Goal: Transaction & Acquisition: Book appointment/travel/reservation

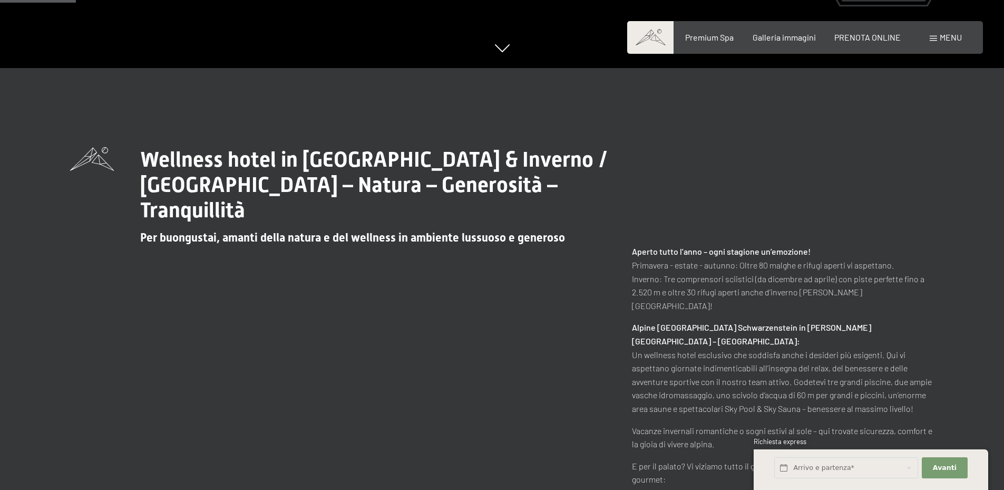
scroll to position [703, 0]
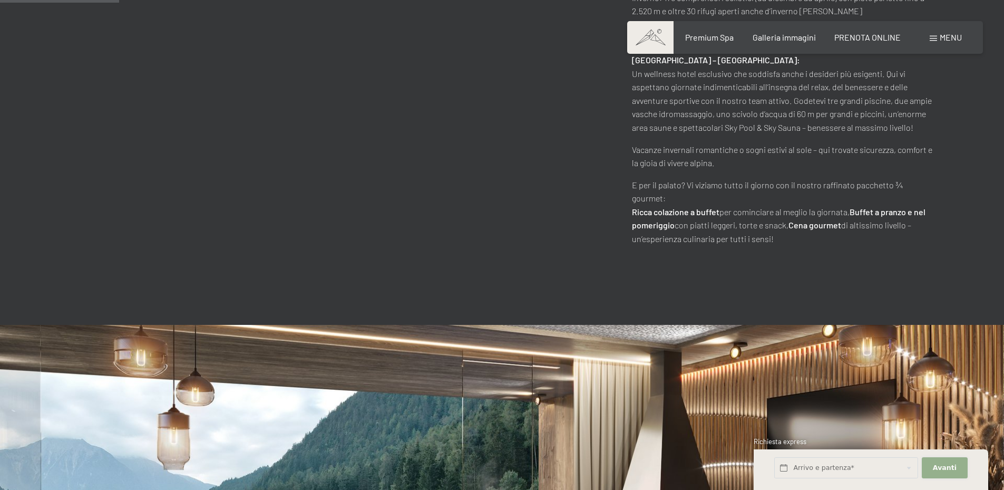
click at [936, 463] on span "Avanti" at bounding box center [945, 467] width 24 height 9
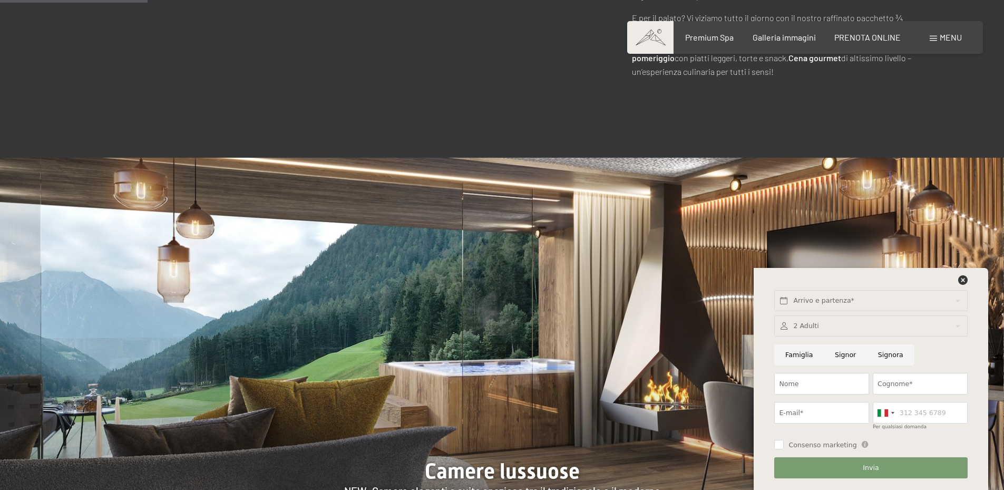
scroll to position [879, 0]
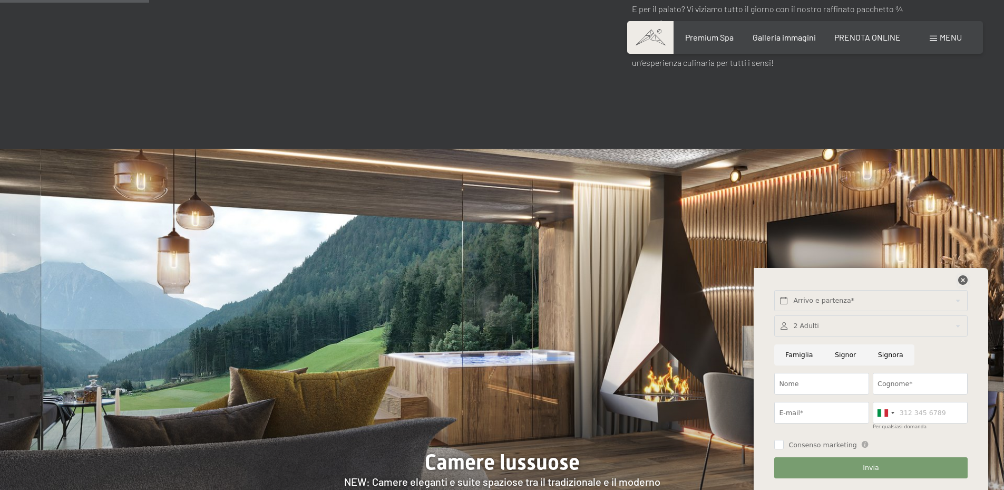
click at [966, 277] on icon at bounding box center [962, 279] width 9 height 9
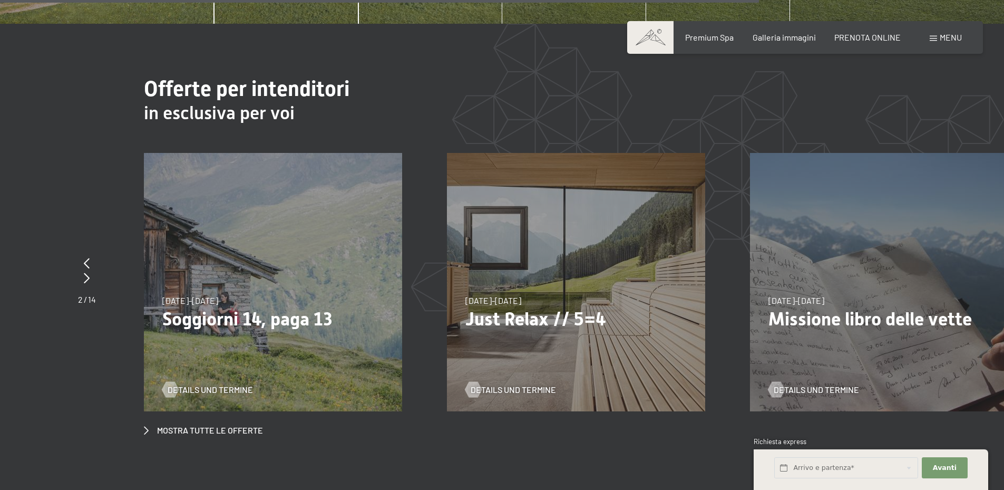
scroll to position [4076, 0]
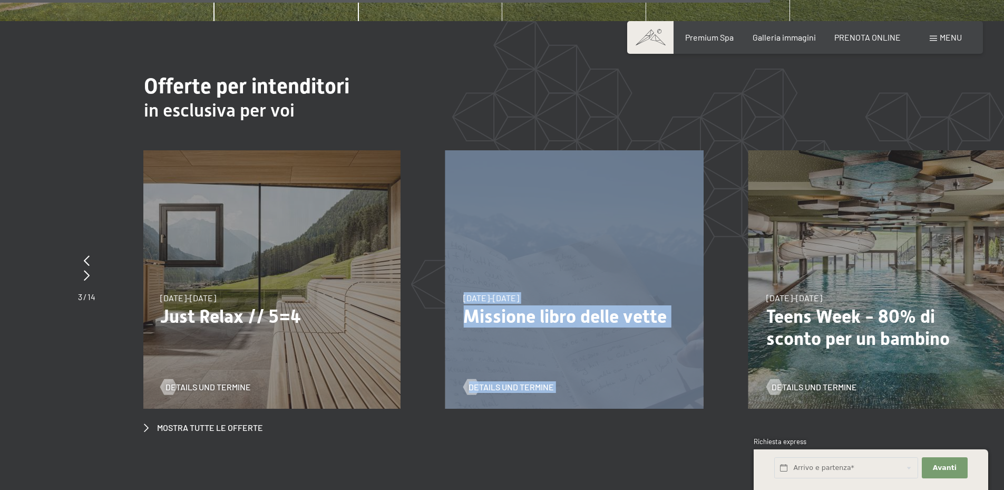
drag, startPoint x: 480, startPoint y: 337, endPoint x: 372, endPoint y: 348, distance: 109.2
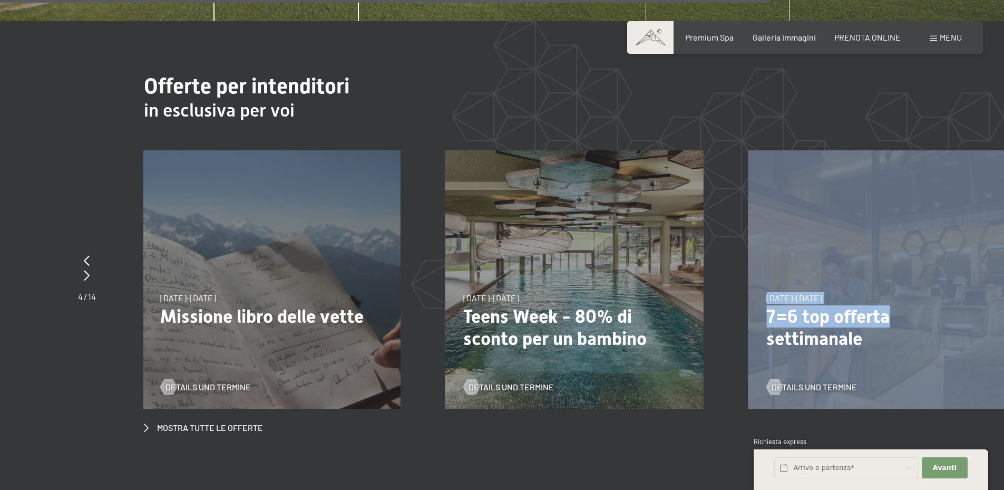
drag, startPoint x: 874, startPoint y: 280, endPoint x: 590, endPoint y: 321, distance: 287.0
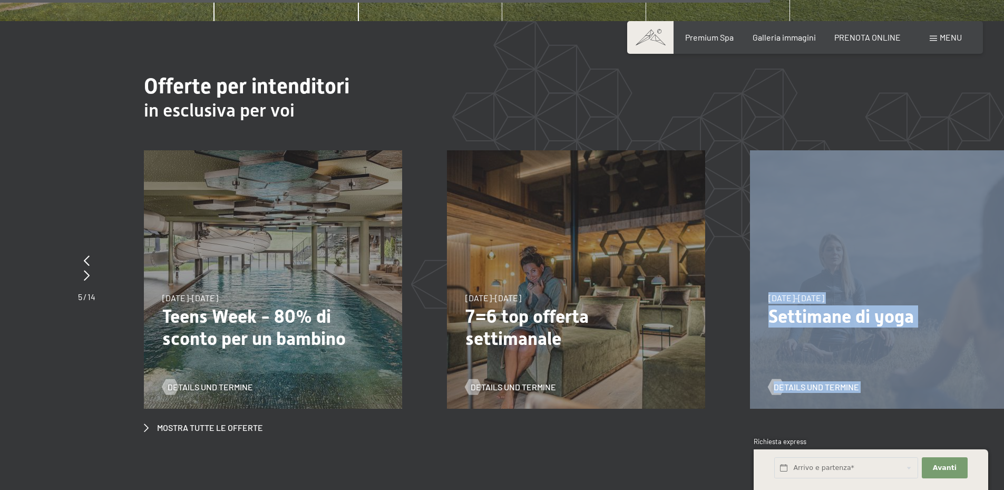
drag, startPoint x: 761, startPoint y: 295, endPoint x: 477, endPoint y: 330, distance: 286.3
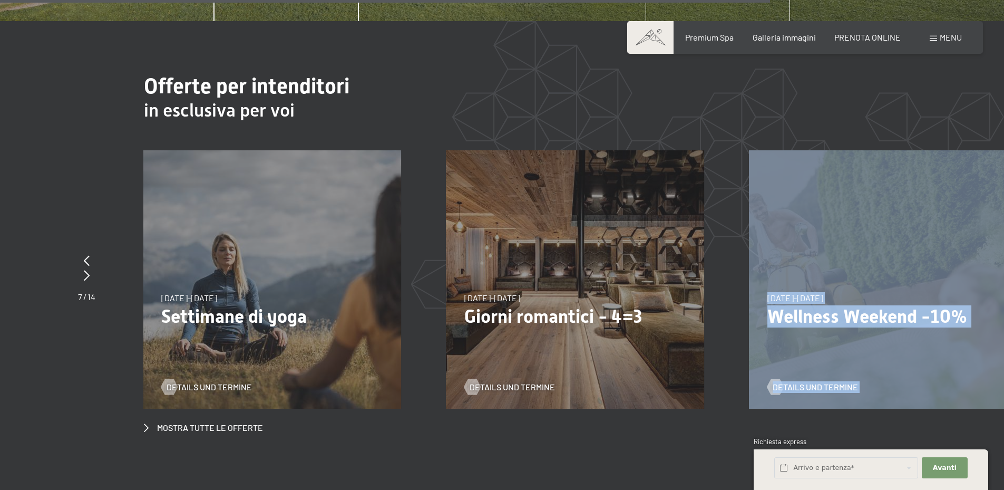
drag, startPoint x: 868, startPoint y: 269, endPoint x: 511, endPoint y: 306, distance: 358.1
click at [520, 150] on div "[DATE]-[DATE] [DATE]-[DATE] Safari sugli sci: Sellaronda Dolomiti Details und T…" at bounding box center [445, 150] width 6061 height 0
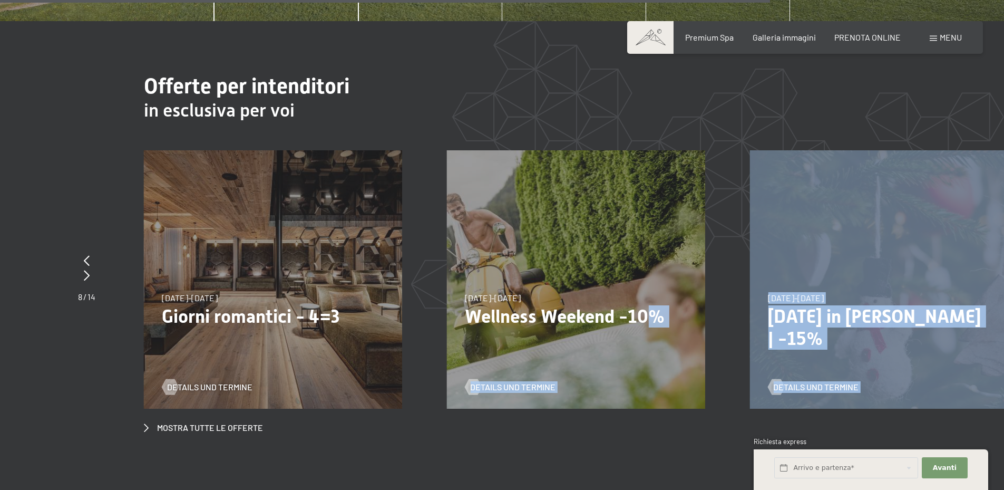
drag, startPoint x: 907, startPoint y: 247, endPoint x: 567, endPoint y: 293, distance: 343.5
click at [570, 150] on div "[DATE]-[DATE] [DATE]-[DATE] Safari sugli sci: Sellaronda Dolomiti Details und T…" at bounding box center [143, 150] width 6061 height 0
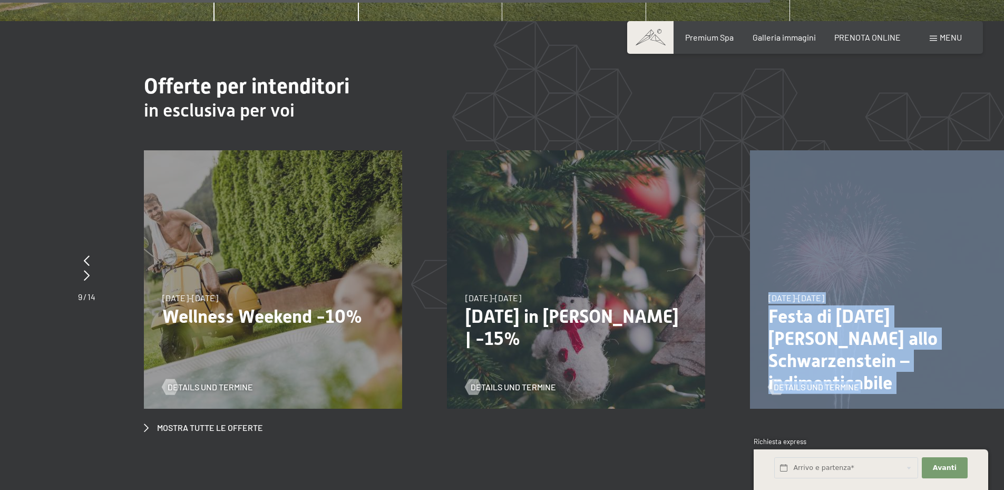
drag, startPoint x: 689, startPoint y: 291, endPoint x: 482, endPoint y: 299, distance: 207.3
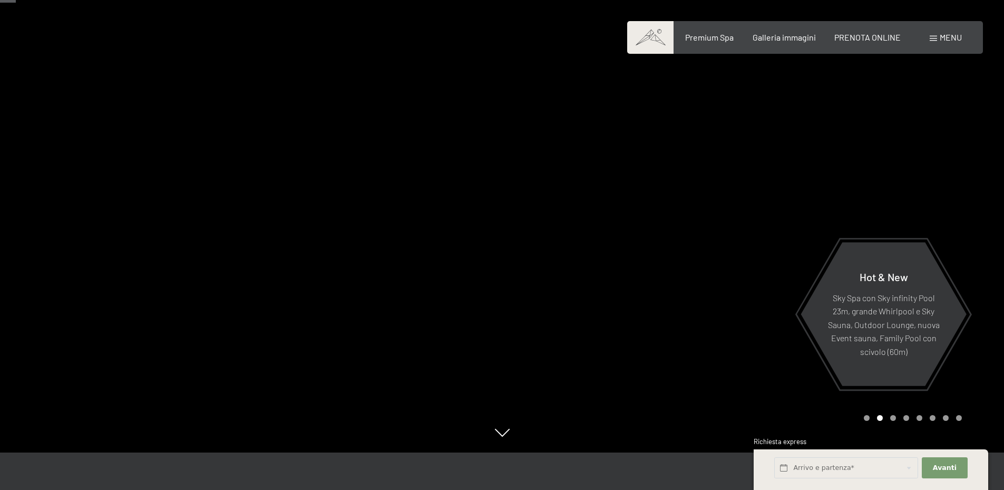
scroll to position [0, 0]
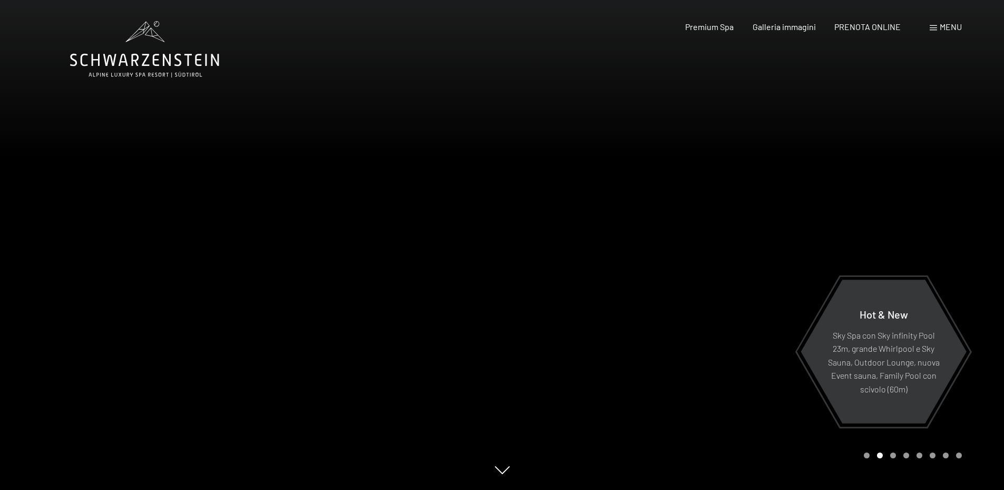
click at [144, 75] on icon at bounding box center [146, 75] width 114 height 6
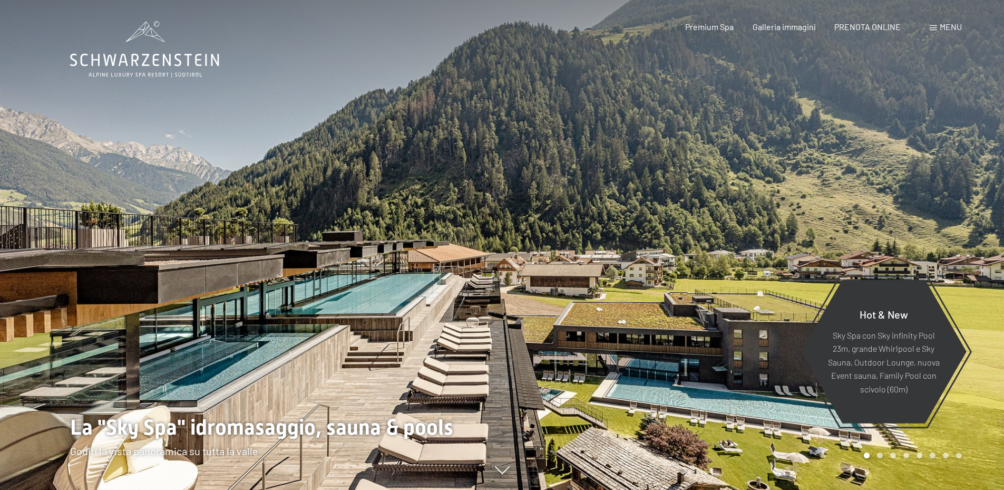
click at [948, 25] on span "Menu" at bounding box center [951, 27] width 22 height 10
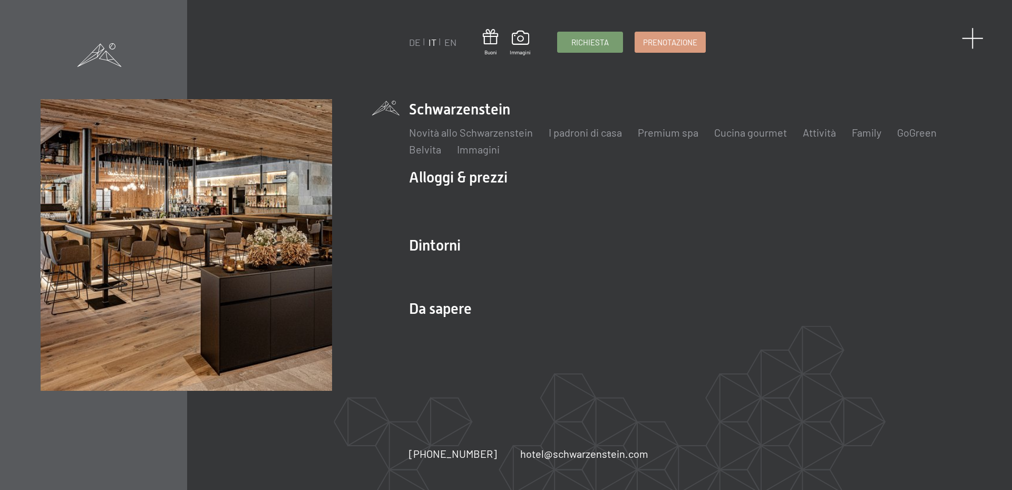
click at [969, 37] on span at bounding box center [973, 38] width 22 height 22
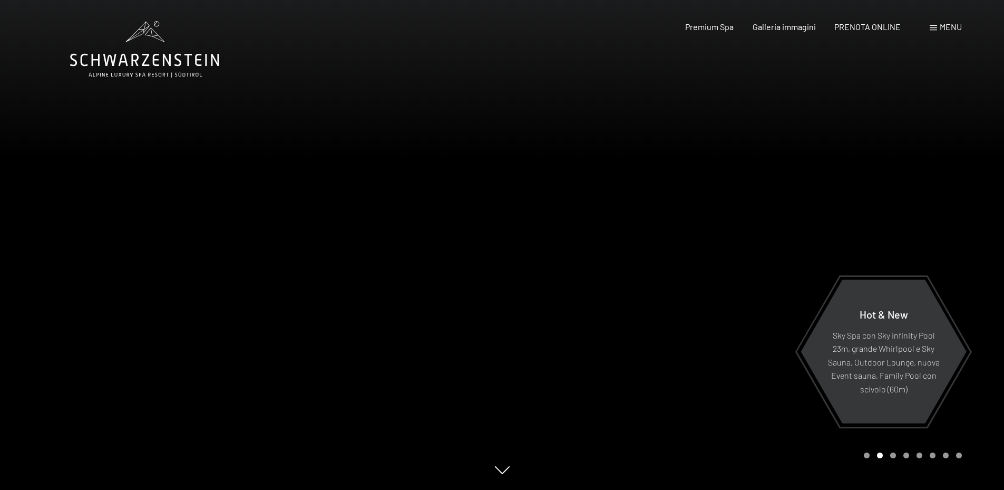
click at [945, 25] on span "Menu" at bounding box center [951, 27] width 22 height 10
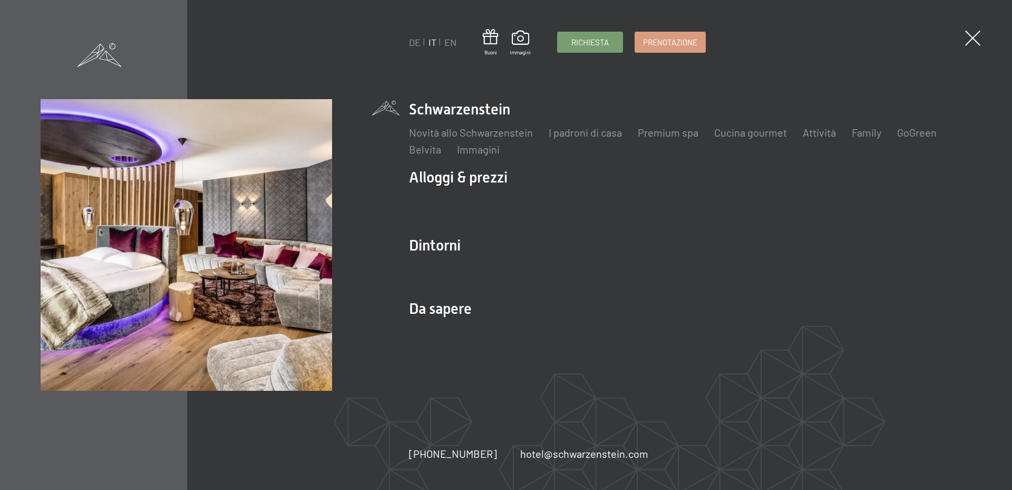
drag, startPoint x: 484, startPoint y: 308, endPoint x: 620, endPoint y: 227, distance: 158.4
click at [620, 227] on ul "Schwarzenstein Novità allo Schwarzenstein I padroni di casa Premium spa Cucina …" at bounding box center [690, 224] width 562 height 251
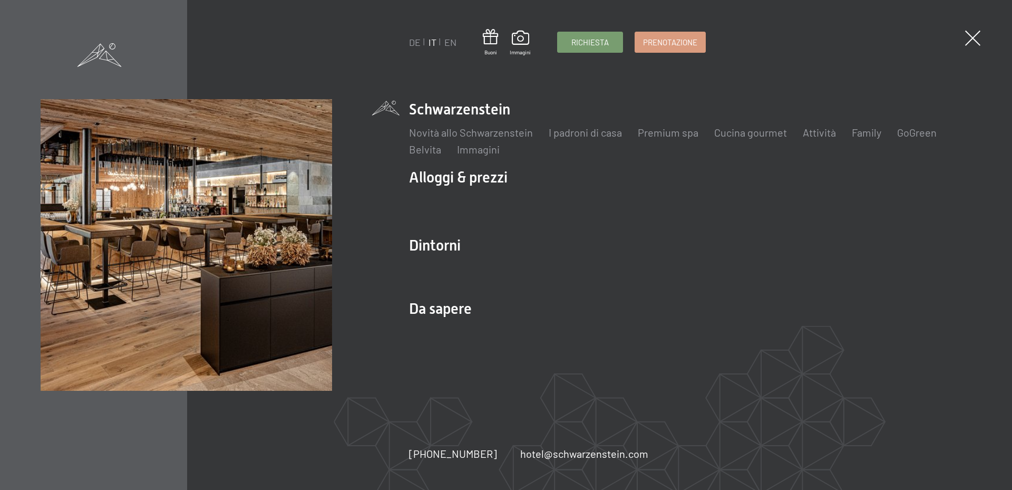
click at [982, 33] on div "DE IT EN Buoni Immagini Richiesta Prenotazione DE IT EN Schwarzenstein Novità a…" at bounding box center [506, 245] width 1012 height 490
click at [982, 35] on div "DE IT EN Buoni Immagini Richiesta Prenotazione DE IT EN Schwarzenstein Novità a…" at bounding box center [506, 245] width 1012 height 490
click at [976, 37] on span at bounding box center [973, 38] width 22 height 22
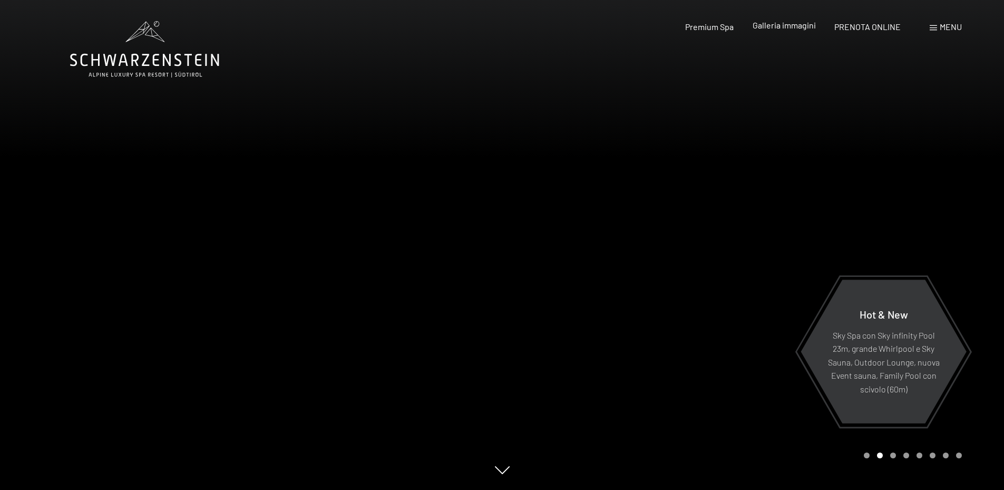
click at [767, 28] on span "Galleria immagini" at bounding box center [784, 25] width 63 height 10
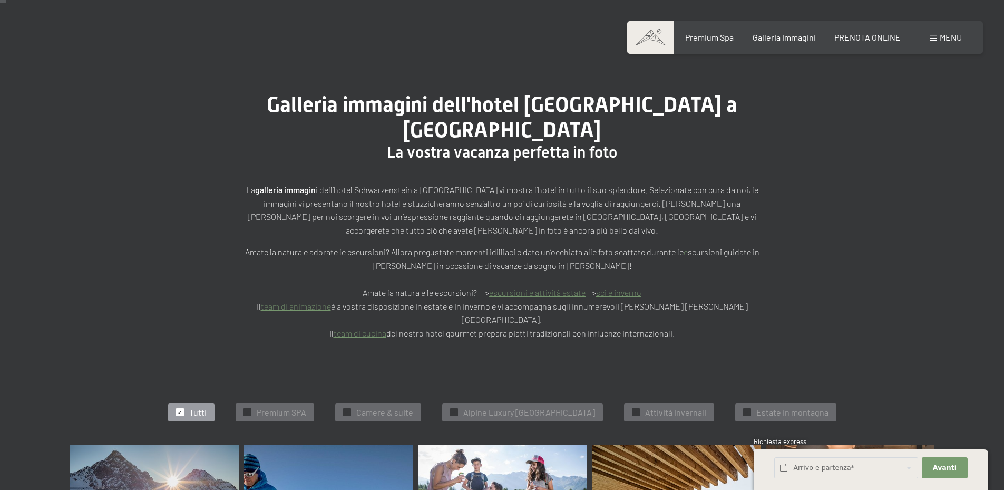
scroll to position [176, 0]
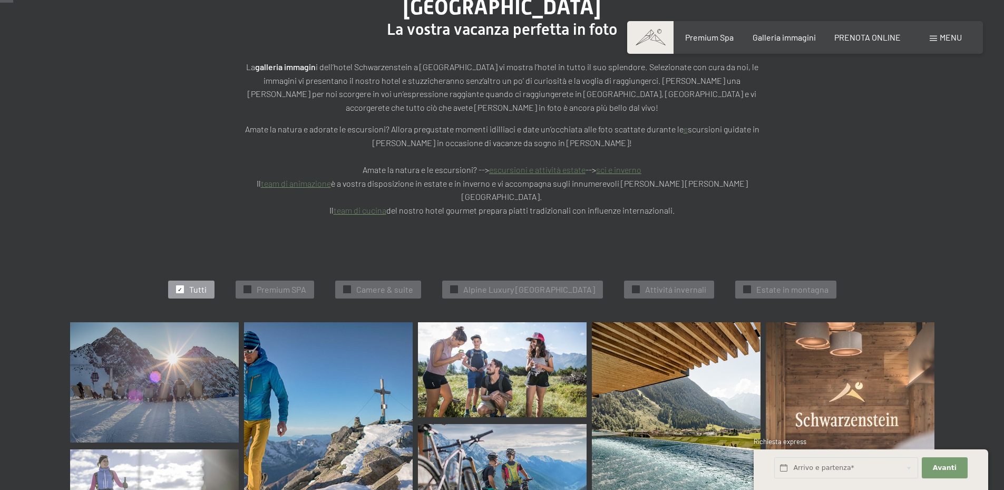
click at [176, 333] on img at bounding box center [154, 382] width 169 height 121
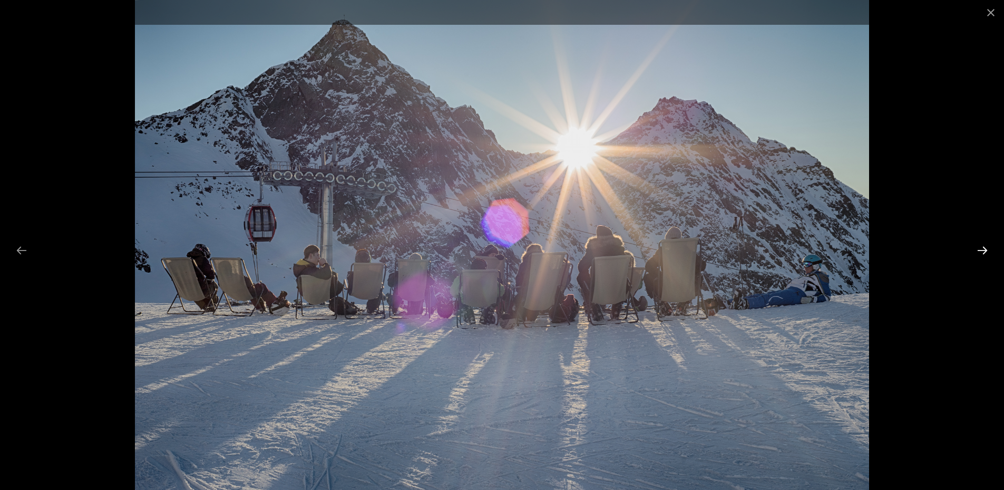
click at [978, 249] on button "Next slide" at bounding box center [982, 250] width 22 height 21
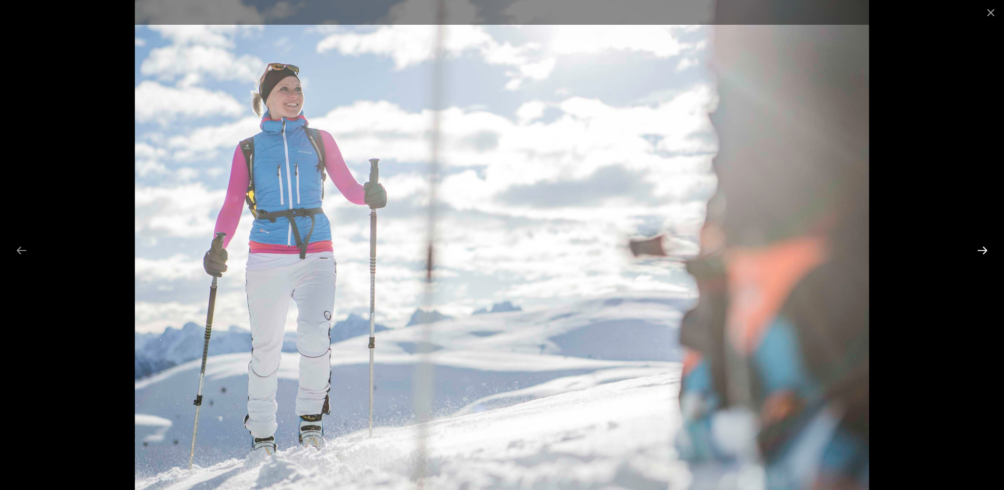
click at [978, 250] on button "Next slide" at bounding box center [982, 250] width 22 height 21
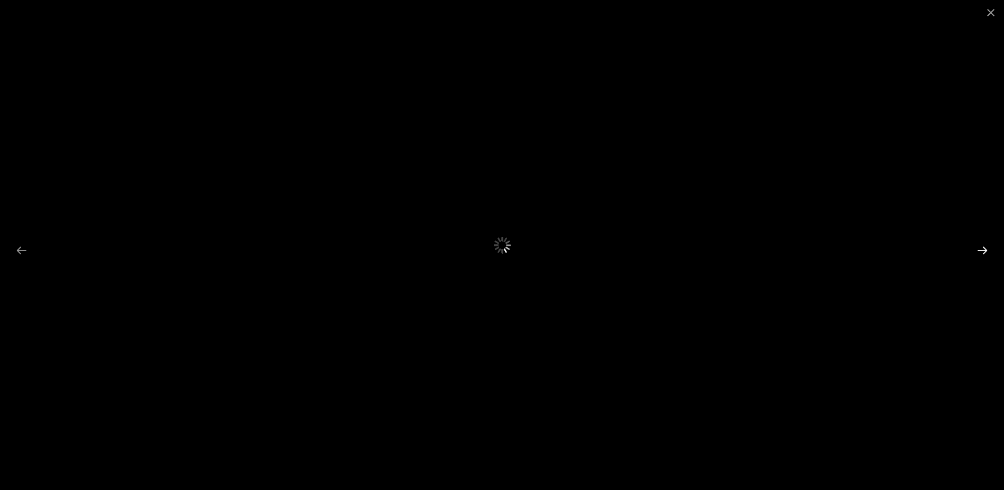
click at [976, 250] on button "Next slide" at bounding box center [982, 250] width 22 height 21
click at [24, 255] on button "Previous slide" at bounding box center [22, 250] width 22 height 21
click at [20, 250] on button "Previous slide" at bounding box center [22, 250] width 22 height 21
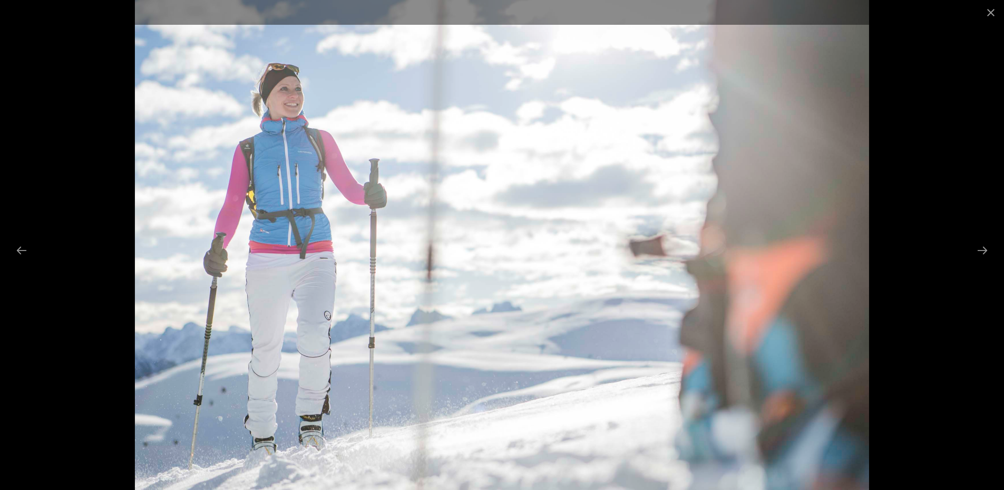
click at [442, 248] on img at bounding box center [502, 245] width 734 height 490
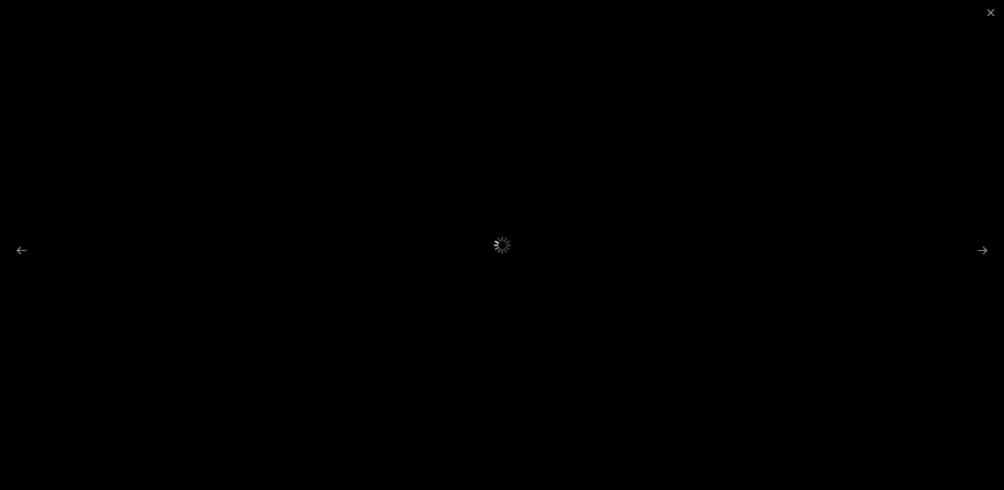
drag, startPoint x: 826, startPoint y: 250, endPoint x: 451, endPoint y: 259, distance: 375.4
click at [486, 255] on div at bounding box center [502, 245] width 1004 height 490
click at [986, 249] on button "Next slide" at bounding box center [982, 250] width 22 height 21
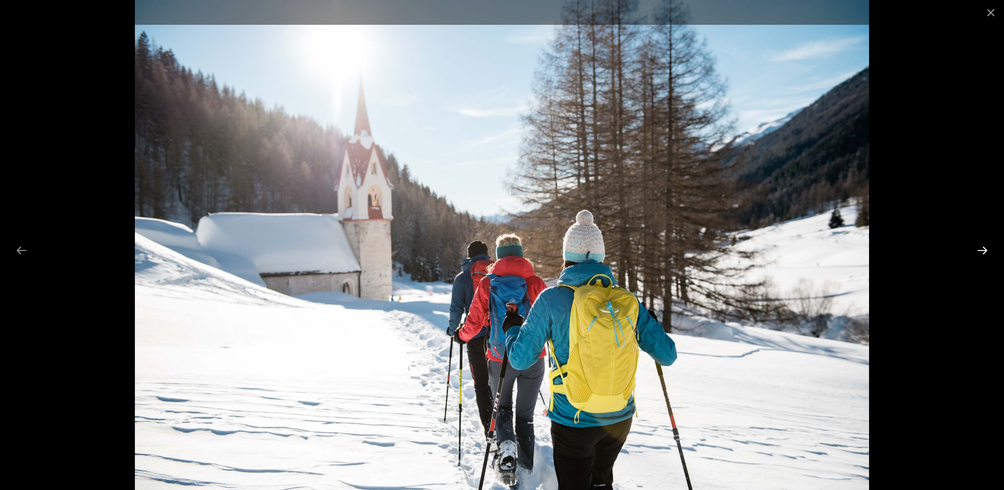
click at [986, 249] on button "Next slide" at bounding box center [982, 250] width 22 height 21
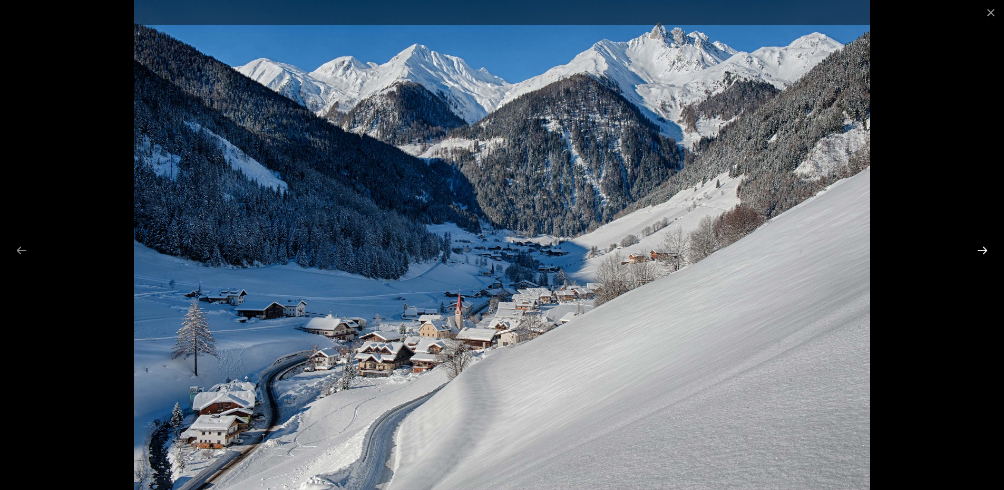
click at [986, 249] on button "Next slide" at bounding box center [982, 250] width 22 height 21
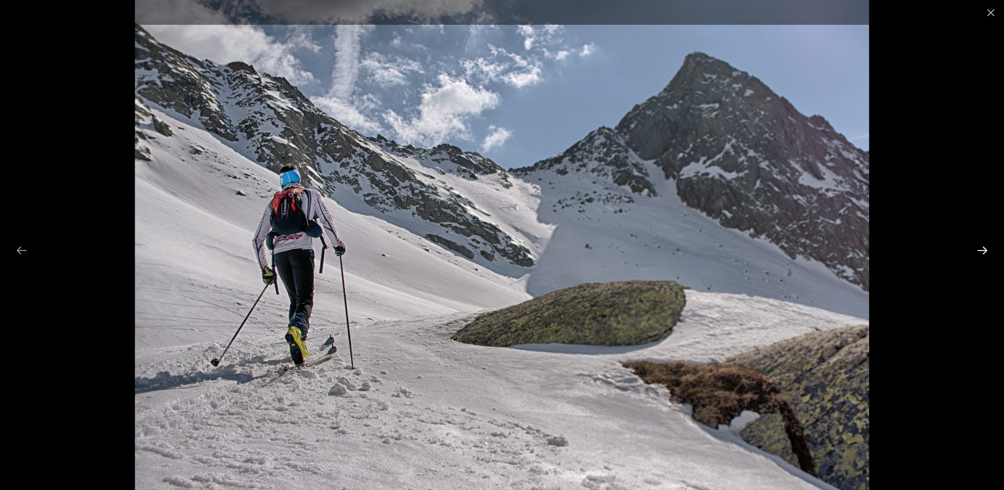
click at [986, 249] on button "Next slide" at bounding box center [982, 250] width 22 height 21
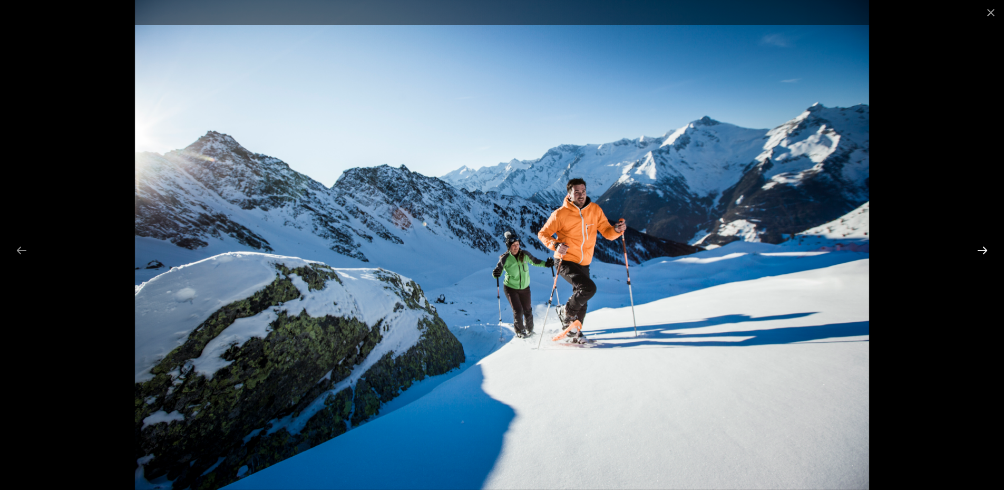
click at [986, 249] on button "Next slide" at bounding box center [982, 250] width 22 height 21
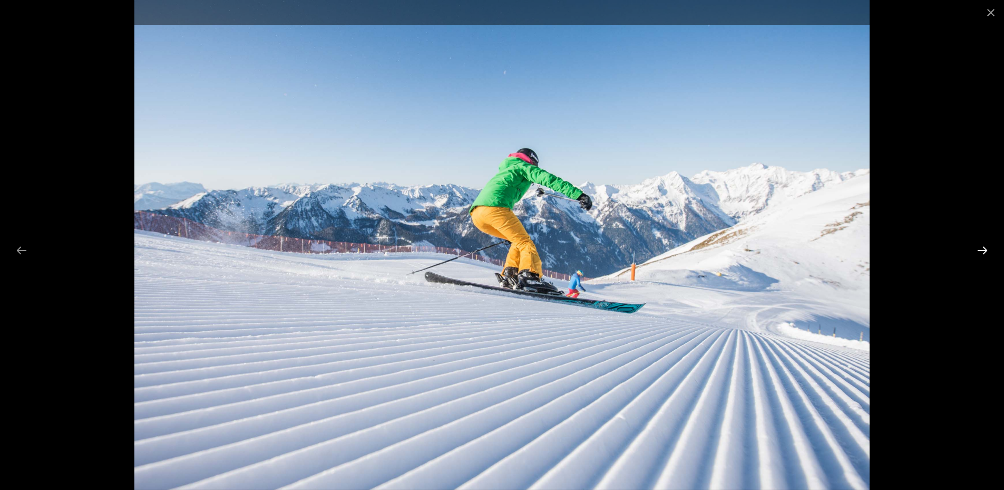
click at [986, 249] on button "Next slide" at bounding box center [982, 250] width 22 height 21
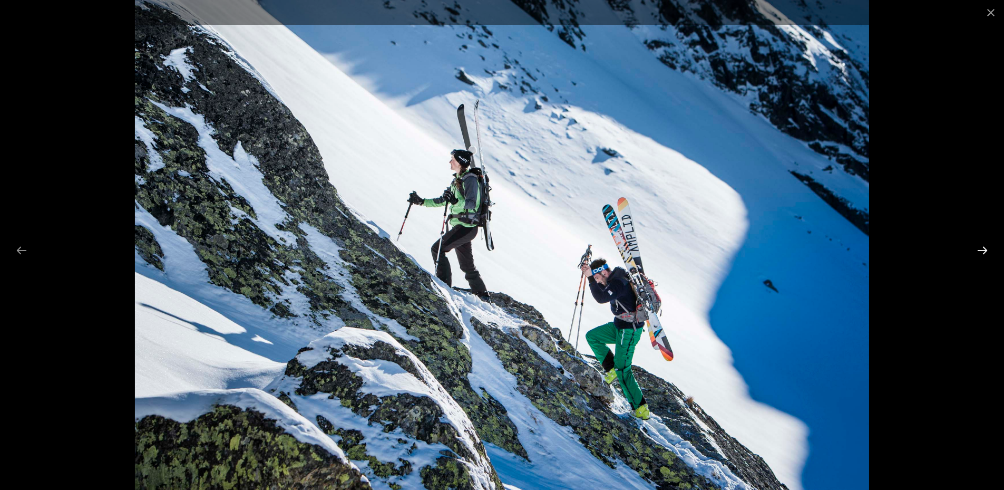
click at [986, 249] on button "Next slide" at bounding box center [982, 250] width 22 height 21
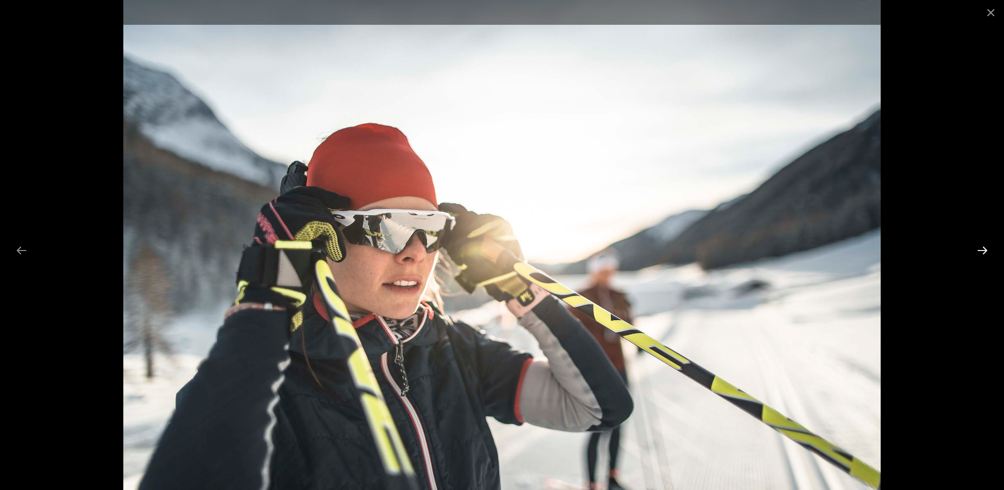
click at [986, 249] on button "Next slide" at bounding box center [982, 250] width 22 height 21
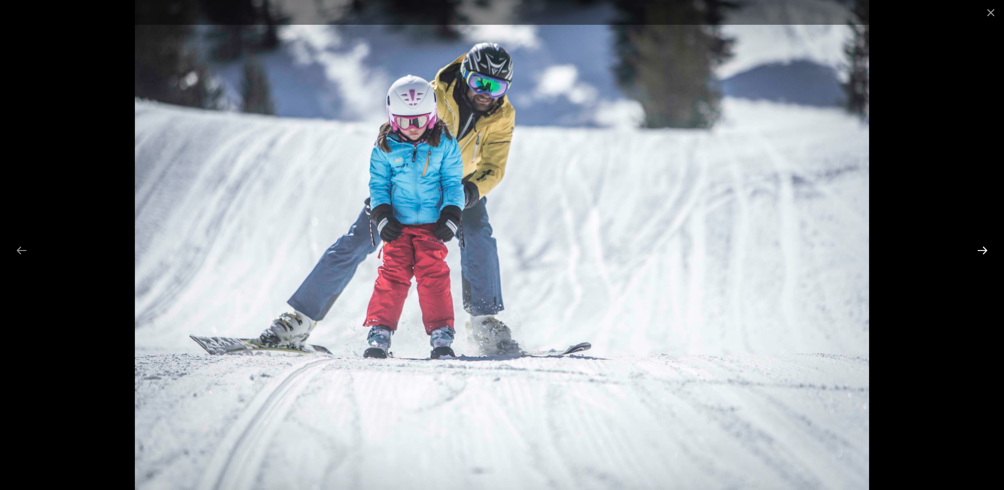
click at [986, 249] on button "Next slide" at bounding box center [982, 250] width 22 height 21
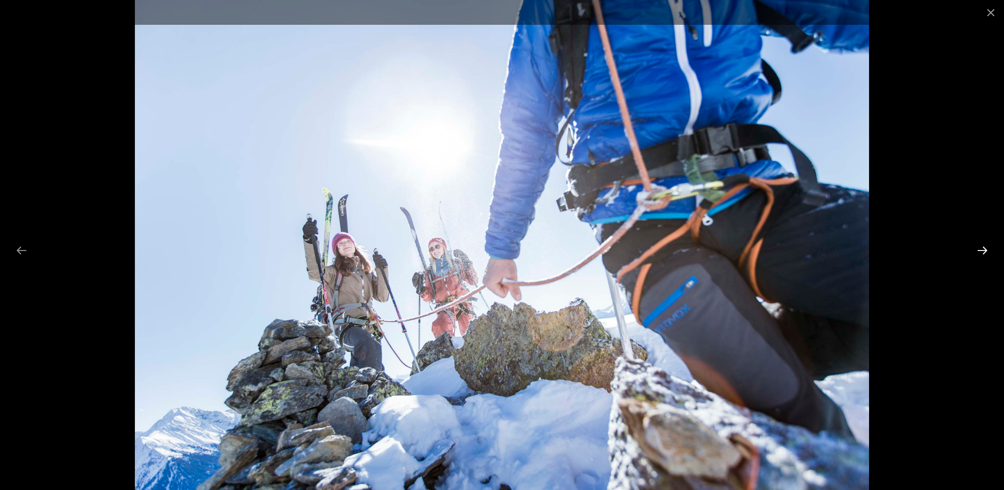
click at [986, 249] on button "Next slide" at bounding box center [982, 250] width 22 height 21
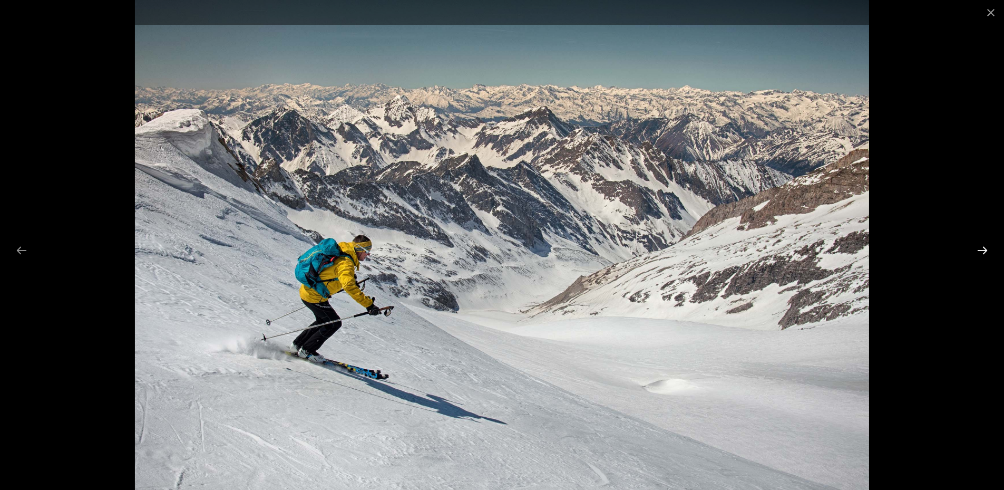
click at [983, 249] on button "Next slide" at bounding box center [982, 250] width 22 height 21
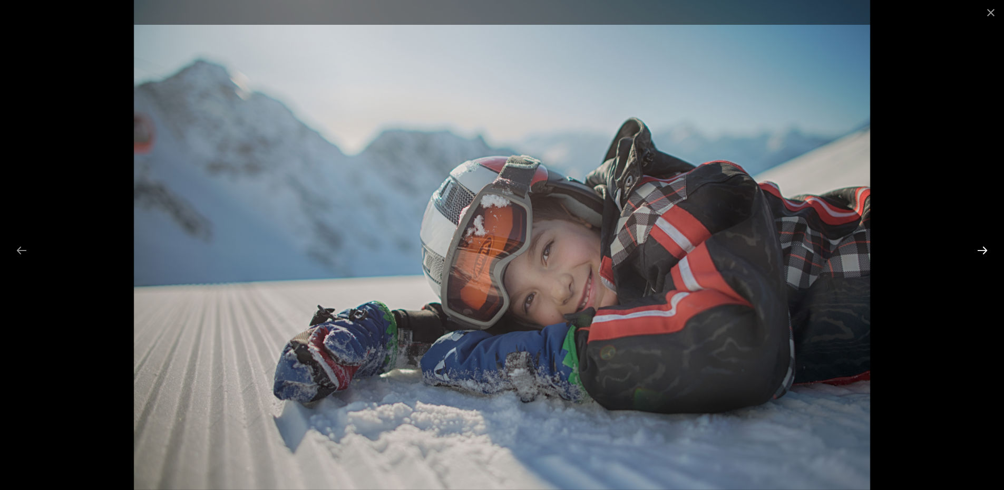
click at [984, 254] on button "Next slide" at bounding box center [982, 250] width 22 height 21
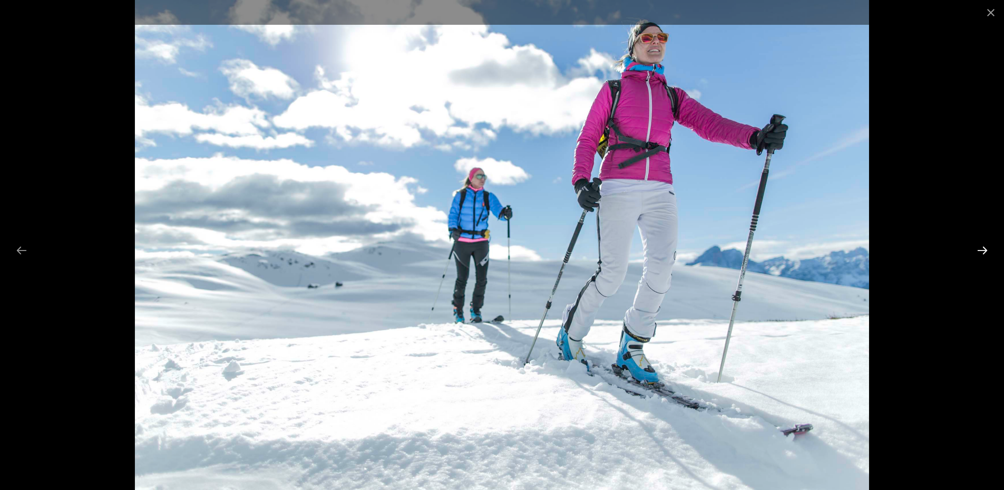
click at [982, 243] on button "Next slide" at bounding box center [982, 250] width 22 height 21
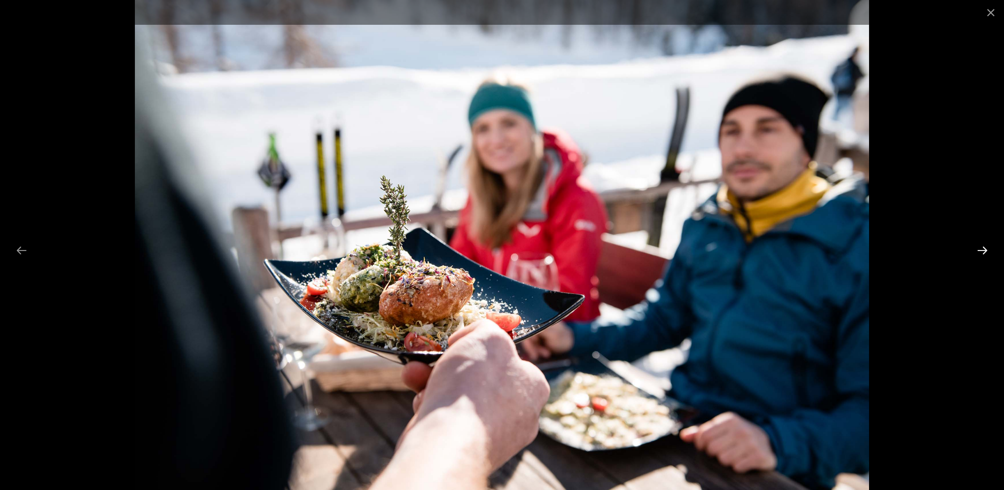
click at [978, 248] on button "Next slide" at bounding box center [982, 250] width 22 height 21
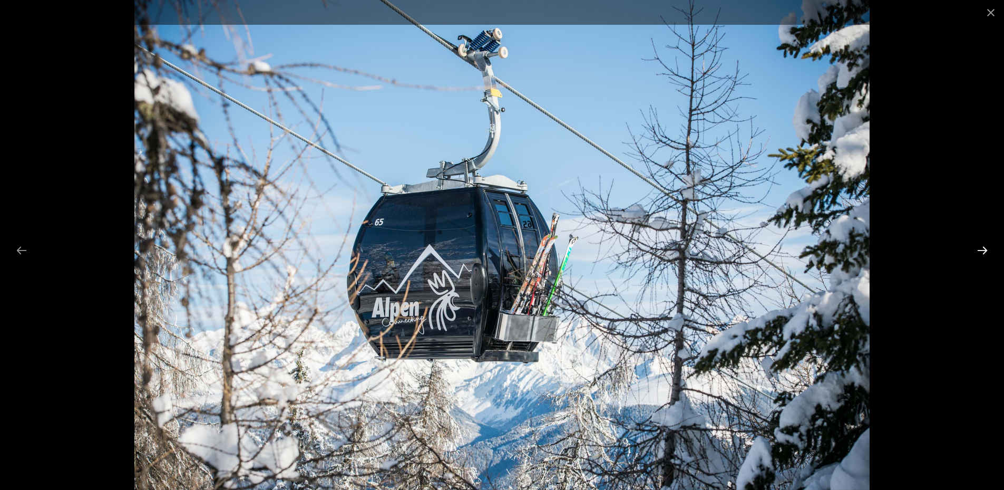
click at [986, 246] on button "Next slide" at bounding box center [982, 250] width 22 height 21
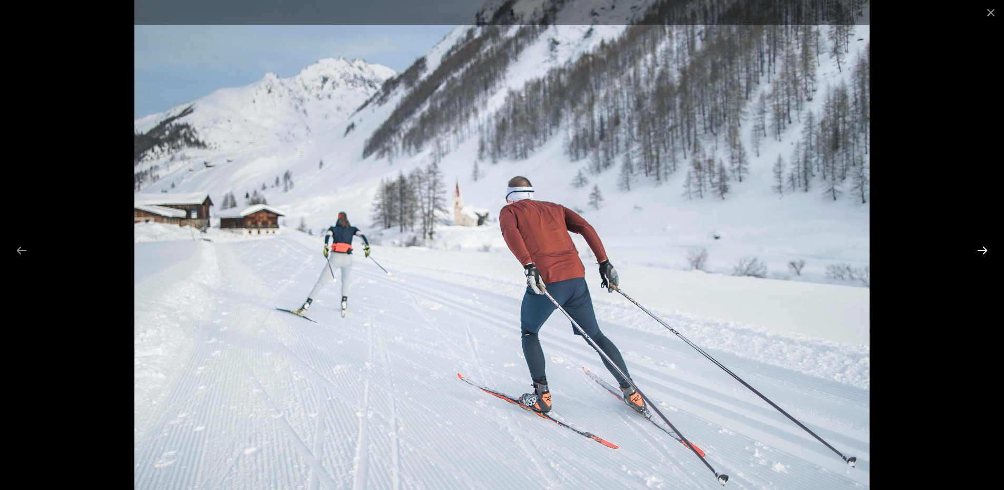
click at [980, 246] on button "Next slide" at bounding box center [982, 250] width 22 height 21
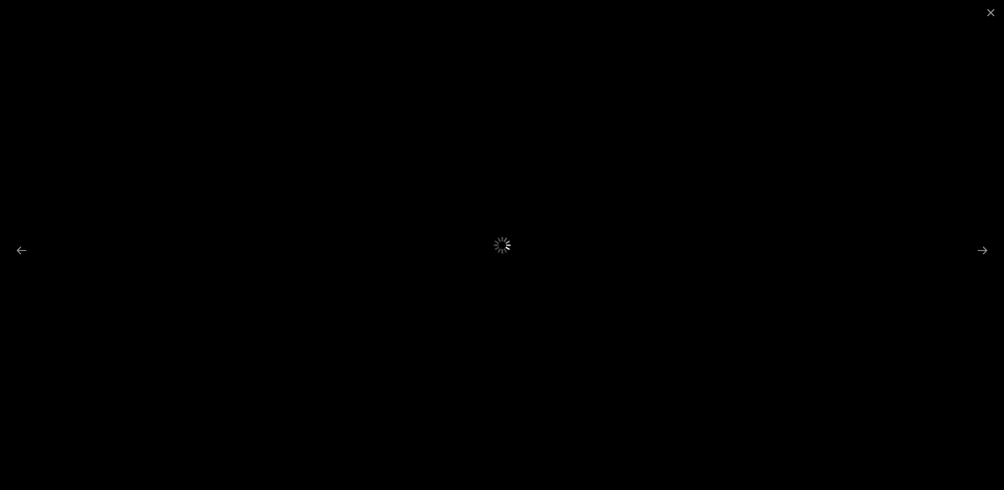
click at [966, 244] on div at bounding box center [502, 245] width 1004 height 490
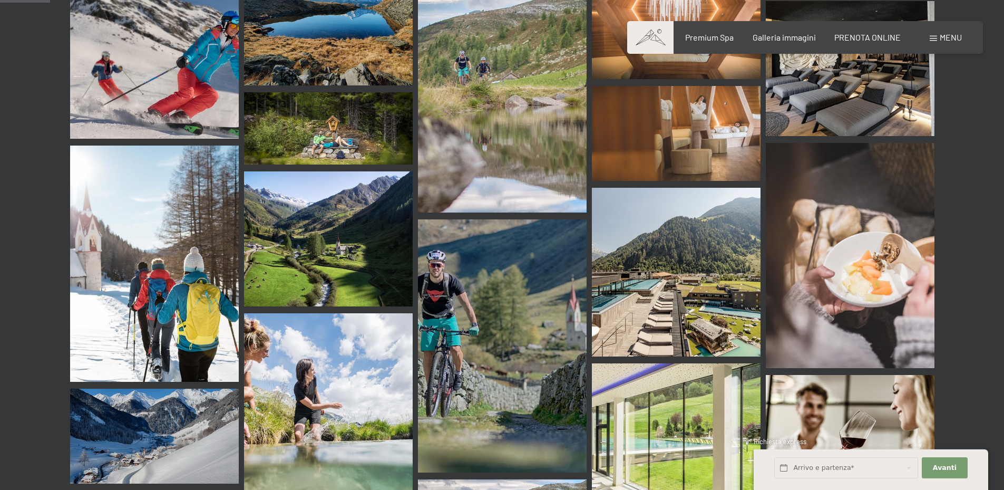
scroll to position [879, 0]
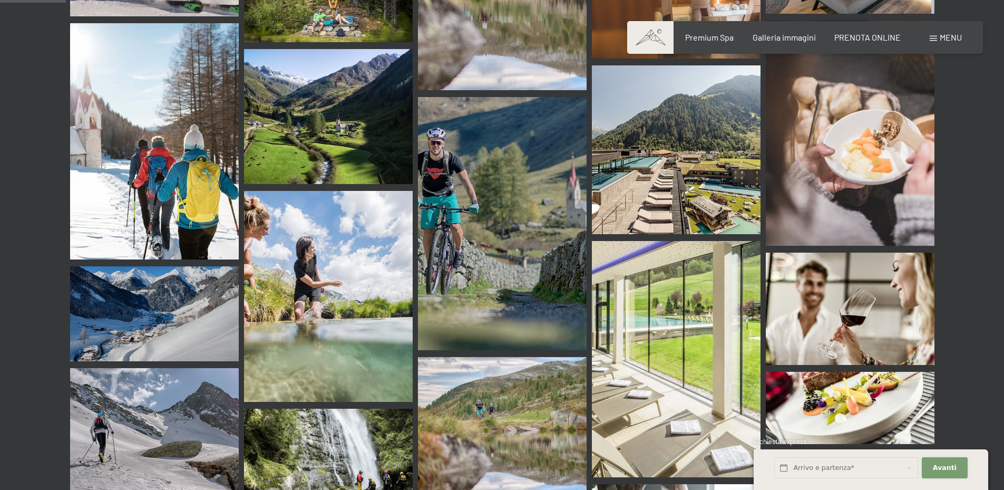
click at [929, 461] on button "Avanti Nascondere i campi dell'indirizzo" at bounding box center [944, 468] width 45 height 22
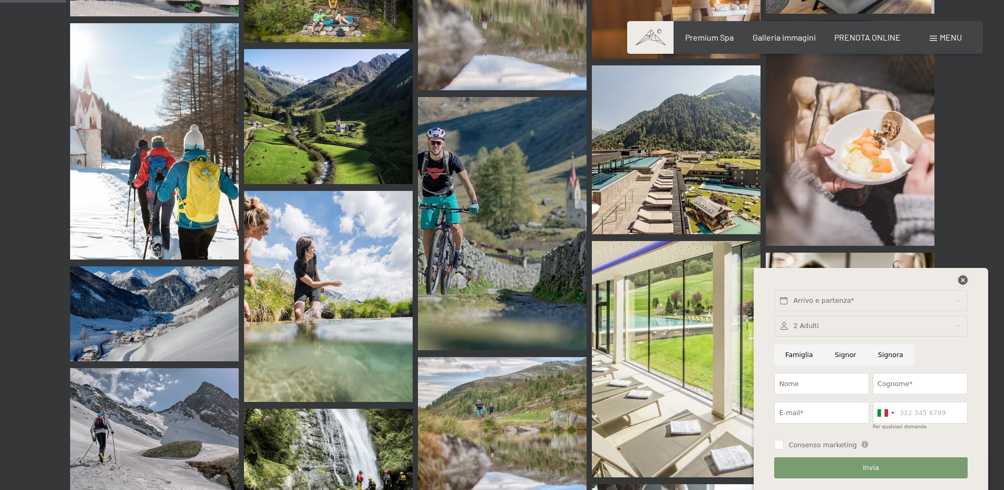
click at [964, 276] on icon at bounding box center [962, 279] width 9 height 9
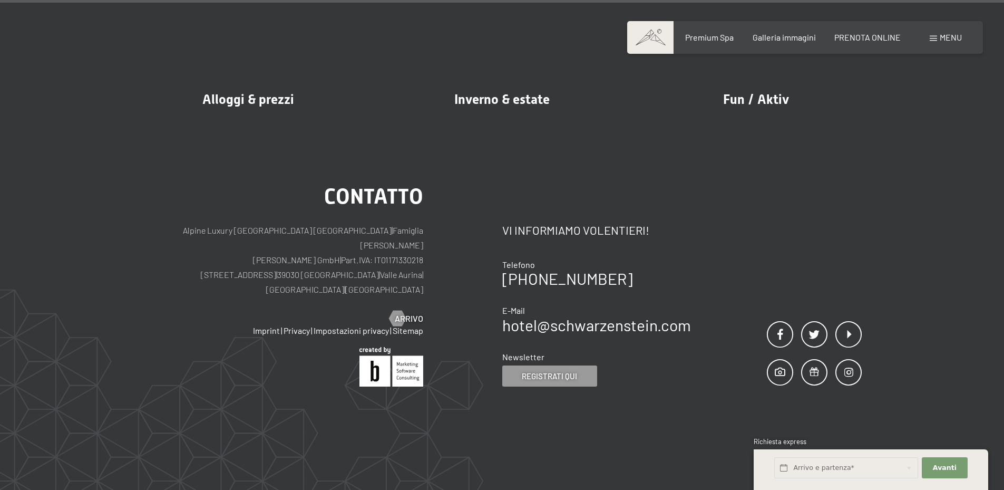
scroll to position [13359, 0]
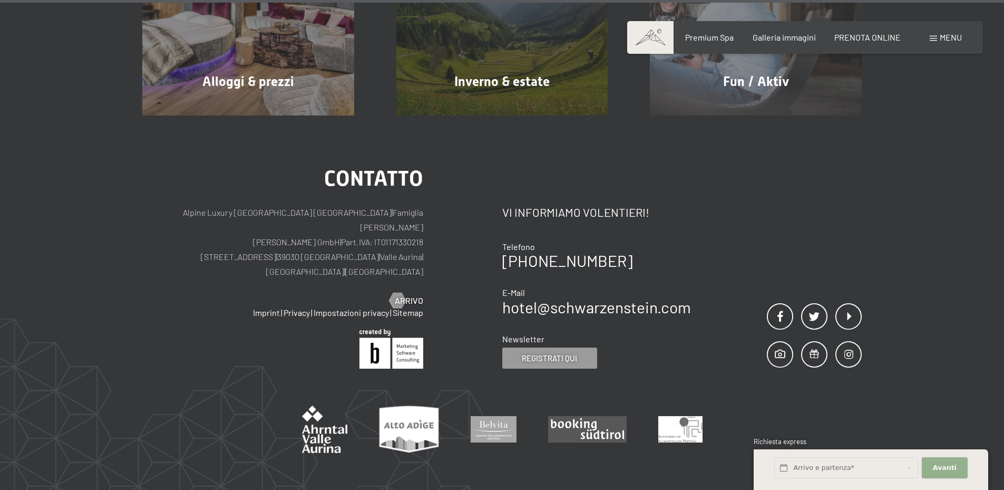
drag, startPoint x: 939, startPoint y: 464, endPoint x: 932, endPoint y: 461, distance: 7.5
click at [938, 464] on span "Avanti" at bounding box center [945, 467] width 24 height 9
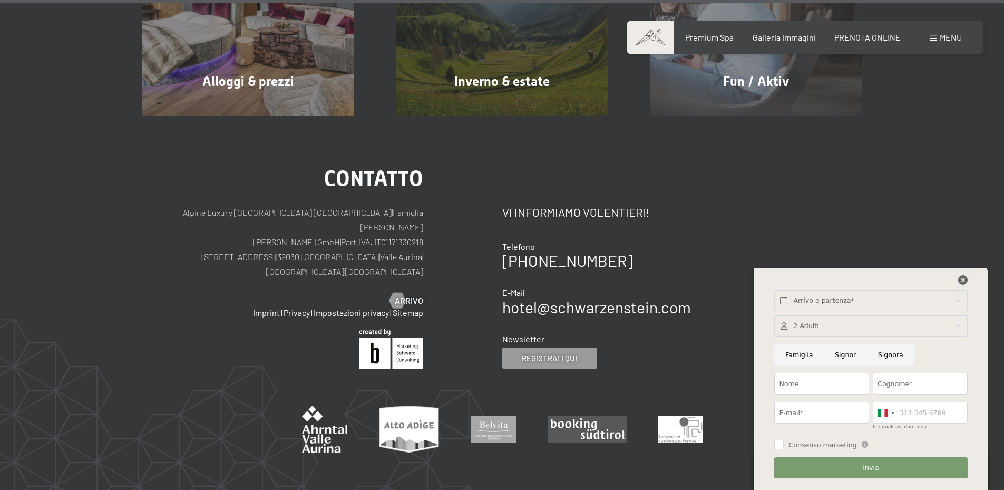
click at [960, 278] on icon at bounding box center [962, 279] width 9 height 9
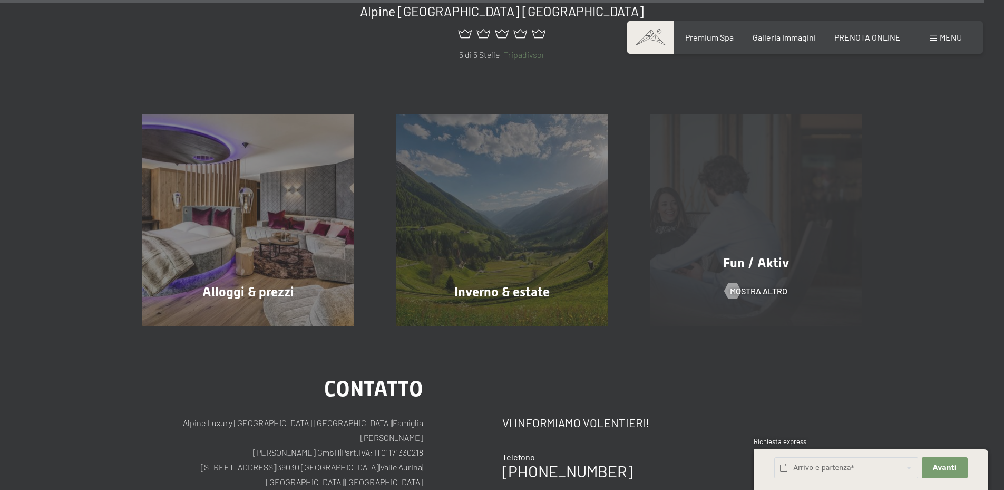
scroll to position [13148, 0]
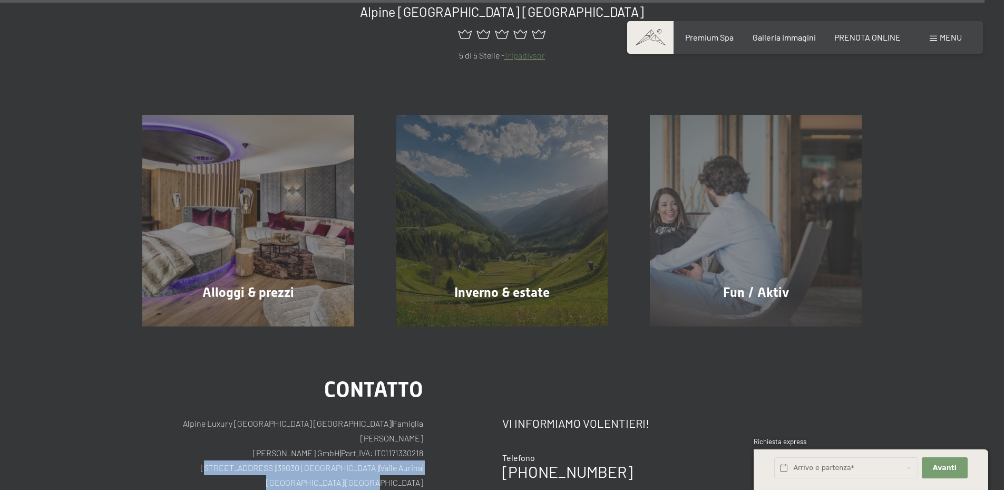
drag, startPoint x: 433, startPoint y: 385, endPoint x: 199, endPoint y: 391, distance: 233.5
click at [199, 391] on div "Contatto Alpine Luxury SPA Resort SCHWARZENSTEIN | Famiglia Zimmerhofer Otmar Z…" at bounding box center [322, 479] width 360 height 200
copy p "Via del paese 11 | 39030 Lutago | Valle Aurina | Alto Adige | Italia"
